Goal: Check status: Check status

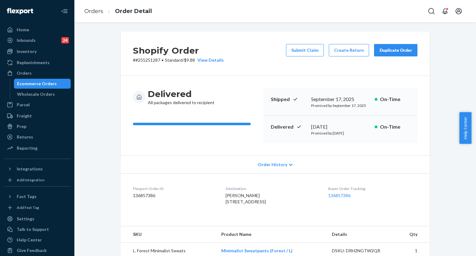
click at [430, 12] on icon "Open Search Box" at bounding box center [431, 10] width 7 height 7
click at [403, 11] on input "Search Input" at bounding box center [385, 11] width 76 height 6
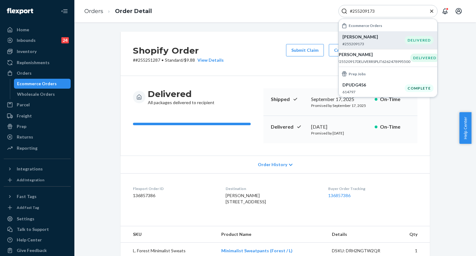
type input "#255209173"
click at [371, 39] on p "[PERSON_NAME]" at bounding box center [373, 37] width 62 height 6
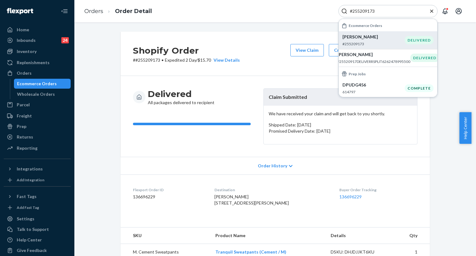
click at [430, 11] on icon "Close Search" at bounding box center [432, 11] width 6 height 6
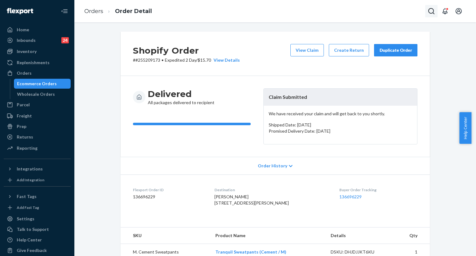
click at [432, 14] on icon "Open Search Box" at bounding box center [431, 10] width 7 height 7
click at [409, 13] on input "Search Input" at bounding box center [385, 11] width 76 height 6
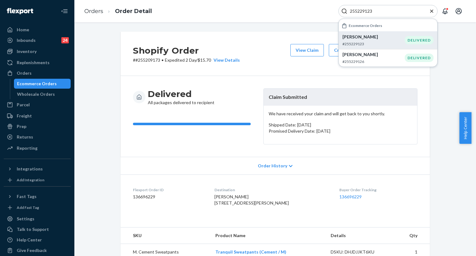
type input "255229123"
click at [354, 42] on p "#255229123" at bounding box center [373, 43] width 62 height 5
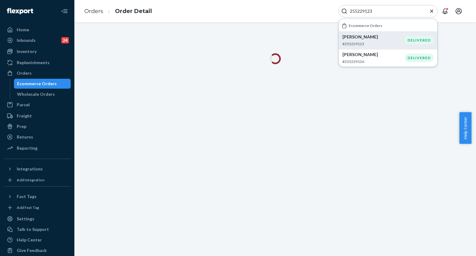
click at [432, 11] on icon "Close Search" at bounding box center [431, 10] width 3 height 3
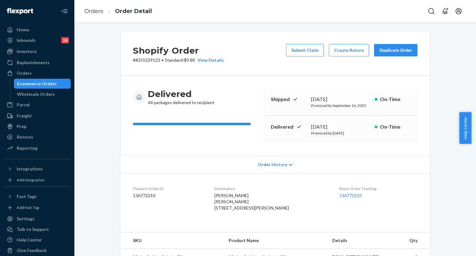
scroll to position [31, 0]
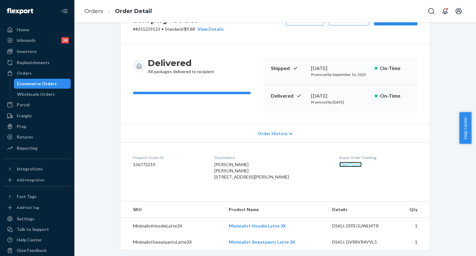
click at [347, 162] on link "136772210" at bounding box center [350, 164] width 22 height 5
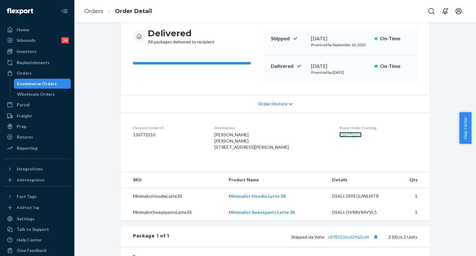
scroll to position [62, 0]
